Goal: Navigation & Orientation: Find specific page/section

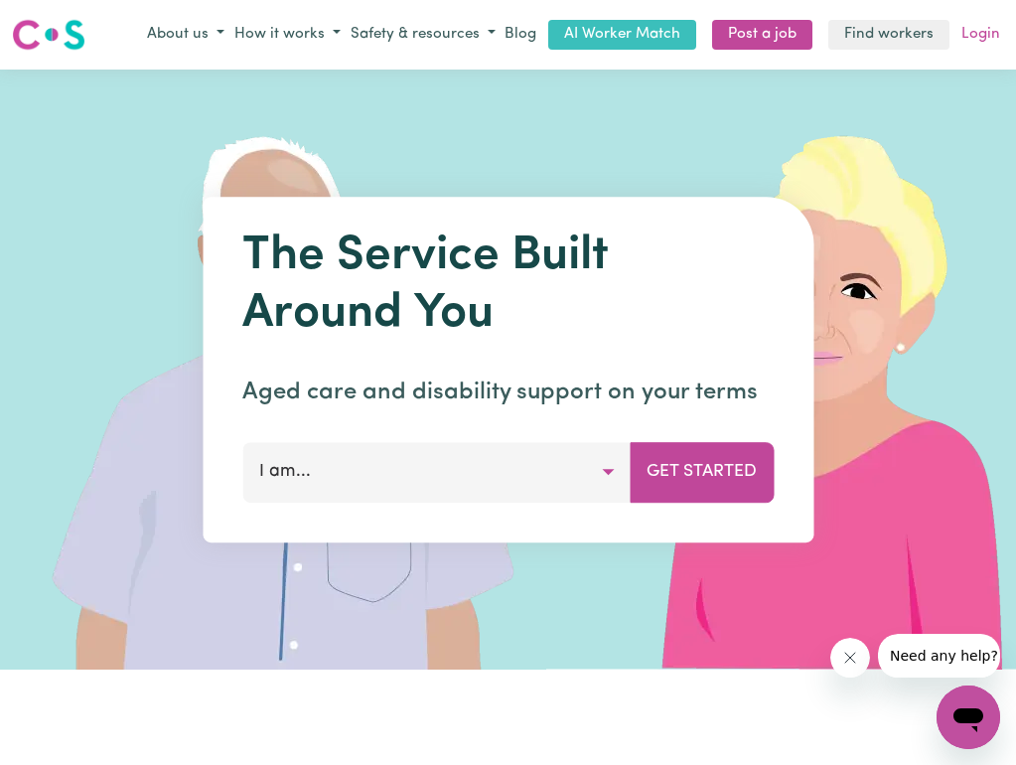
click at [970, 42] on link "Login" at bounding box center [980, 35] width 47 height 31
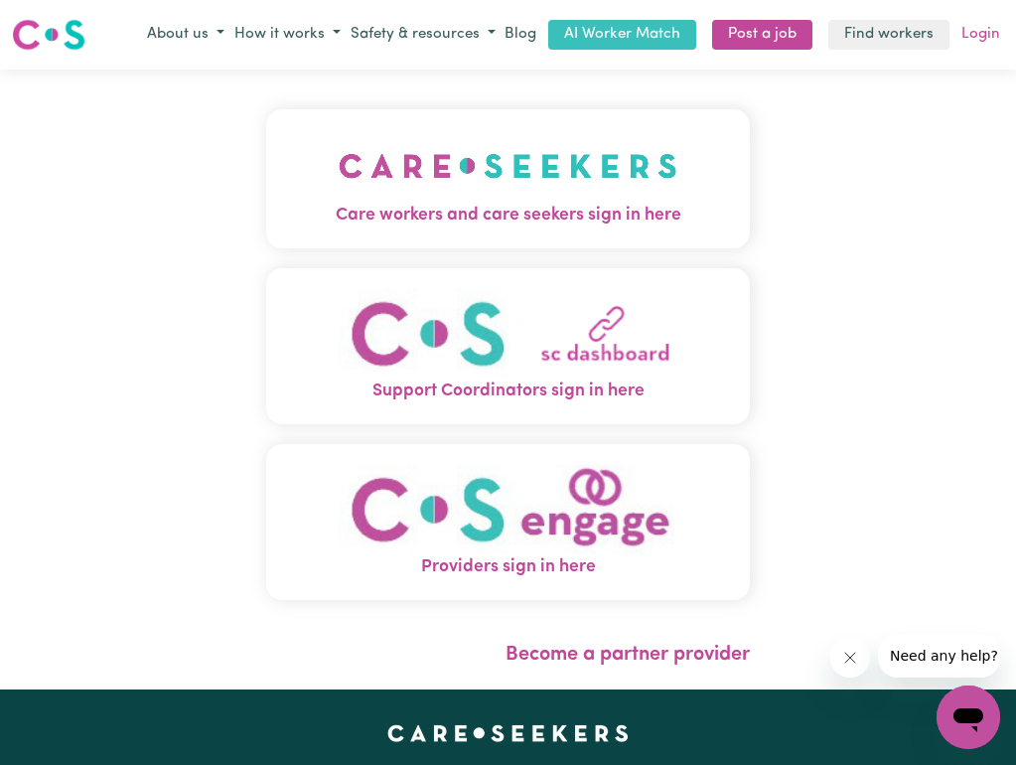
click at [983, 37] on link "Login" at bounding box center [980, 35] width 47 height 31
click at [977, 32] on link "Login" at bounding box center [980, 35] width 47 height 31
click at [575, 218] on span "Care workers and care seekers sign in here" at bounding box center [508, 216] width 485 height 26
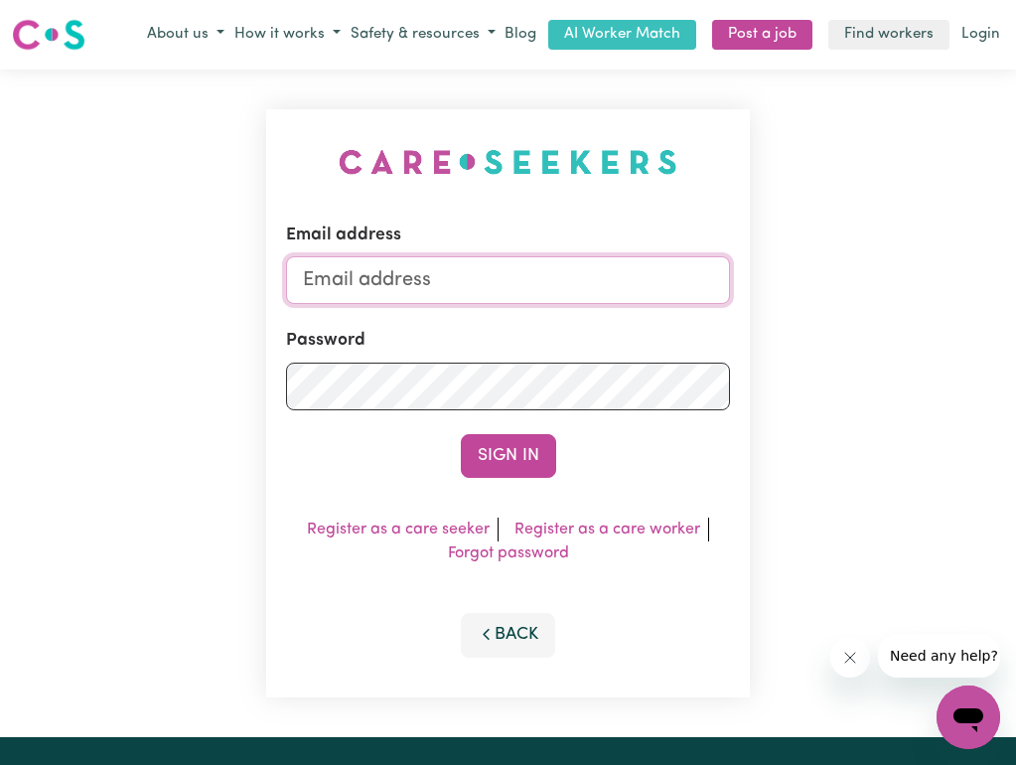
type input "[EMAIL_ADDRESS][DOMAIN_NAME]"
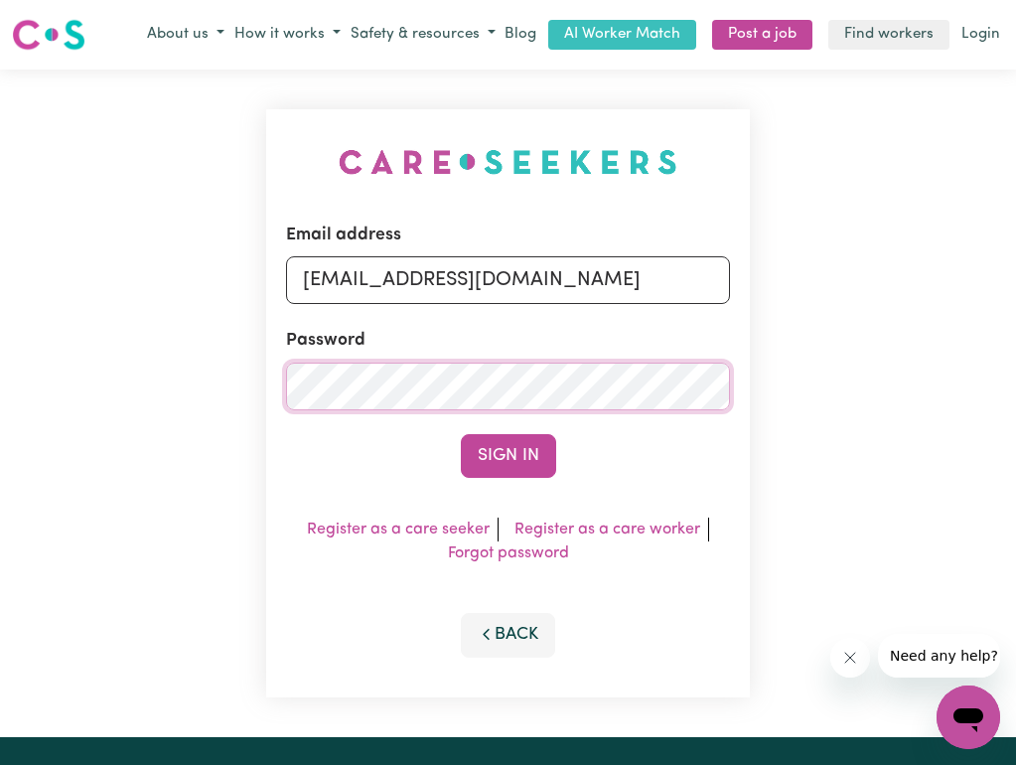
click at [508, 455] on button "Sign In" at bounding box center [508, 456] width 95 height 44
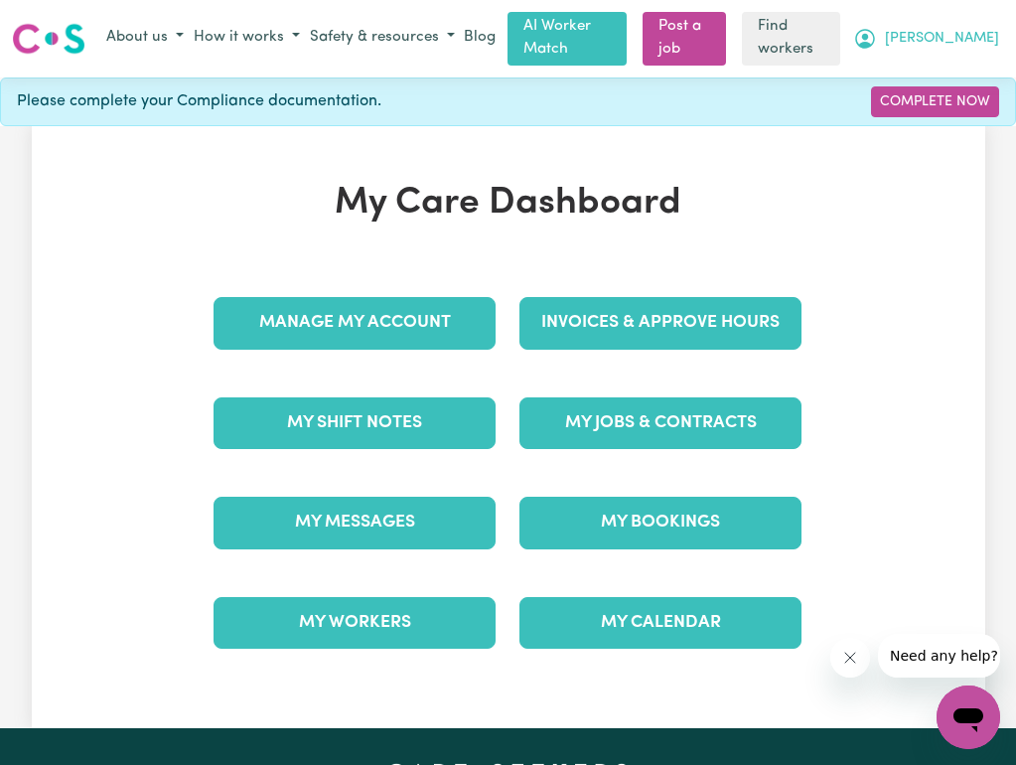
click at [933, 38] on span "[PERSON_NAME]" at bounding box center [942, 39] width 114 height 22
click at [967, 39] on span "[PERSON_NAME]" at bounding box center [942, 39] width 114 height 22
click at [966, 34] on span "[PERSON_NAME]" at bounding box center [942, 39] width 114 height 22
